Goal: Information Seeking & Learning: Find specific fact

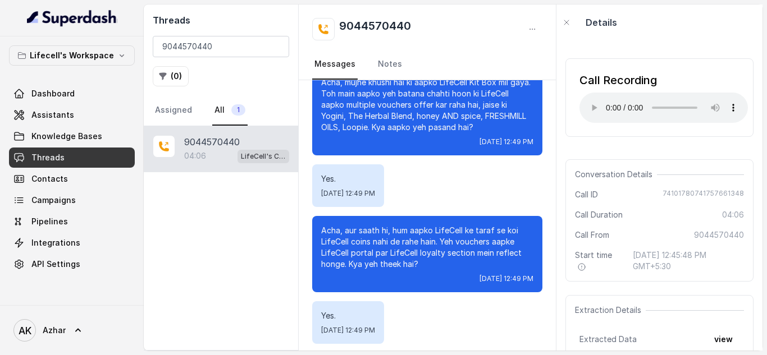
scroll to position [2258, 0]
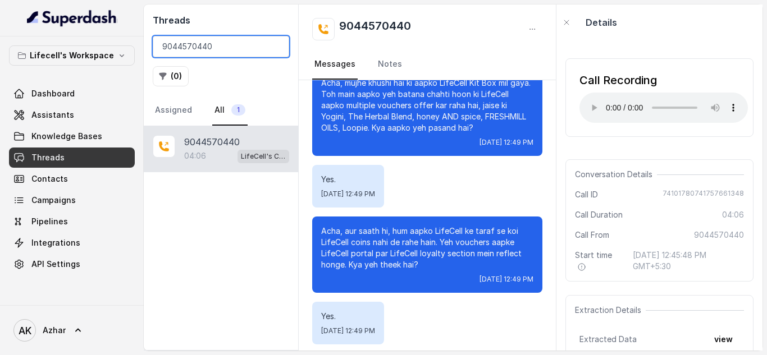
click at [198, 52] on input "9044570440" at bounding box center [221, 46] width 136 height 21
paste input "89995781"
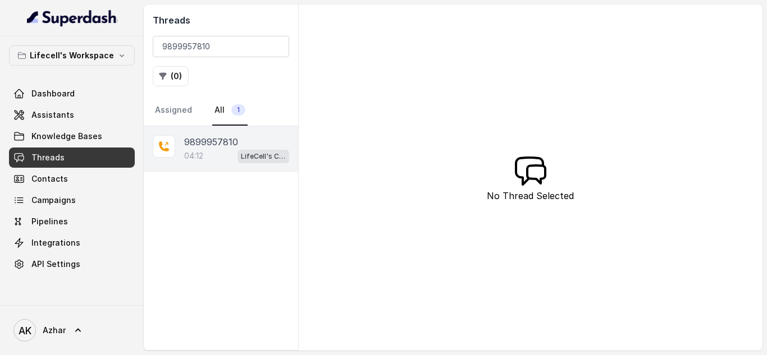
click at [230, 164] on div "9899957810 04:12 LifeCell's Call Assistant" at bounding box center [221, 149] width 154 height 46
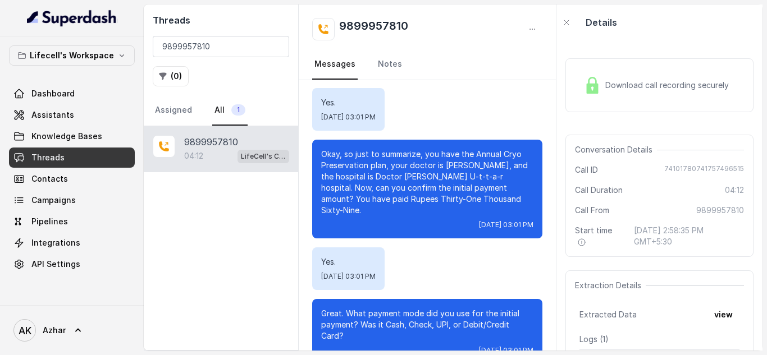
scroll to position [1689, 0]
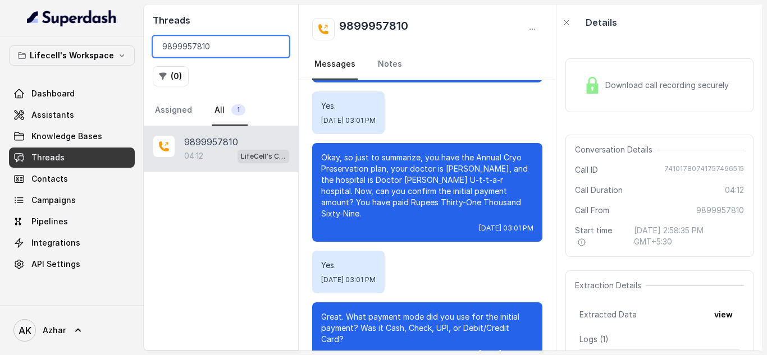
click at [186, 45] on input "9899957810" at bounding box center [221, 46] width 136 height 21
paste input "975866653"
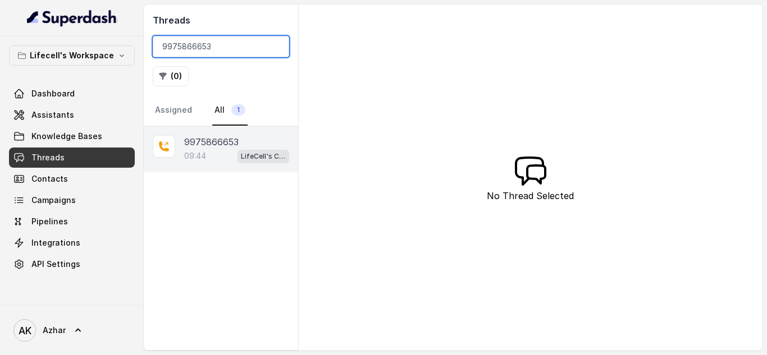
type input "9975866653"
click at [225, 157] on div "09:44 LifeCell's Call Assistant" at bounding box center [236, 156] width 105 height 15
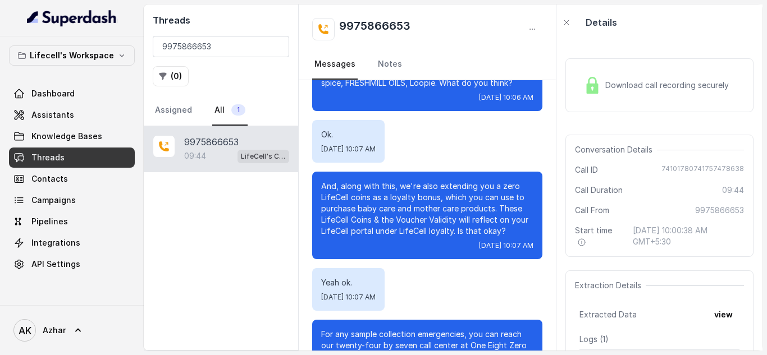
scroll to position [3414, 0]
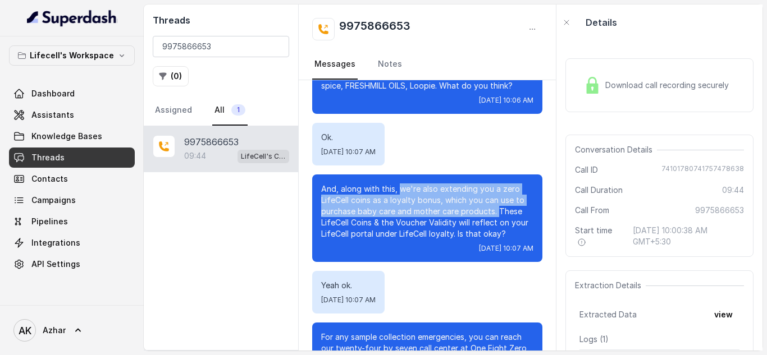
drag, startPoint x: 399, startPoint y: 245, endPoint x: 497, endPoint y: 269, distance: 101.1
click at [497, 240] on p "And, along with this, we're also extending you a zero LifeCell coins as a loyal…" at bounding box center [427, 212] width 212 height 56
copy p "we're also extending you a zero LifeCell coins as a loyalty bonus, which you ca…"
